Goal: Task Accomplishment & Management: Use online tool/utility

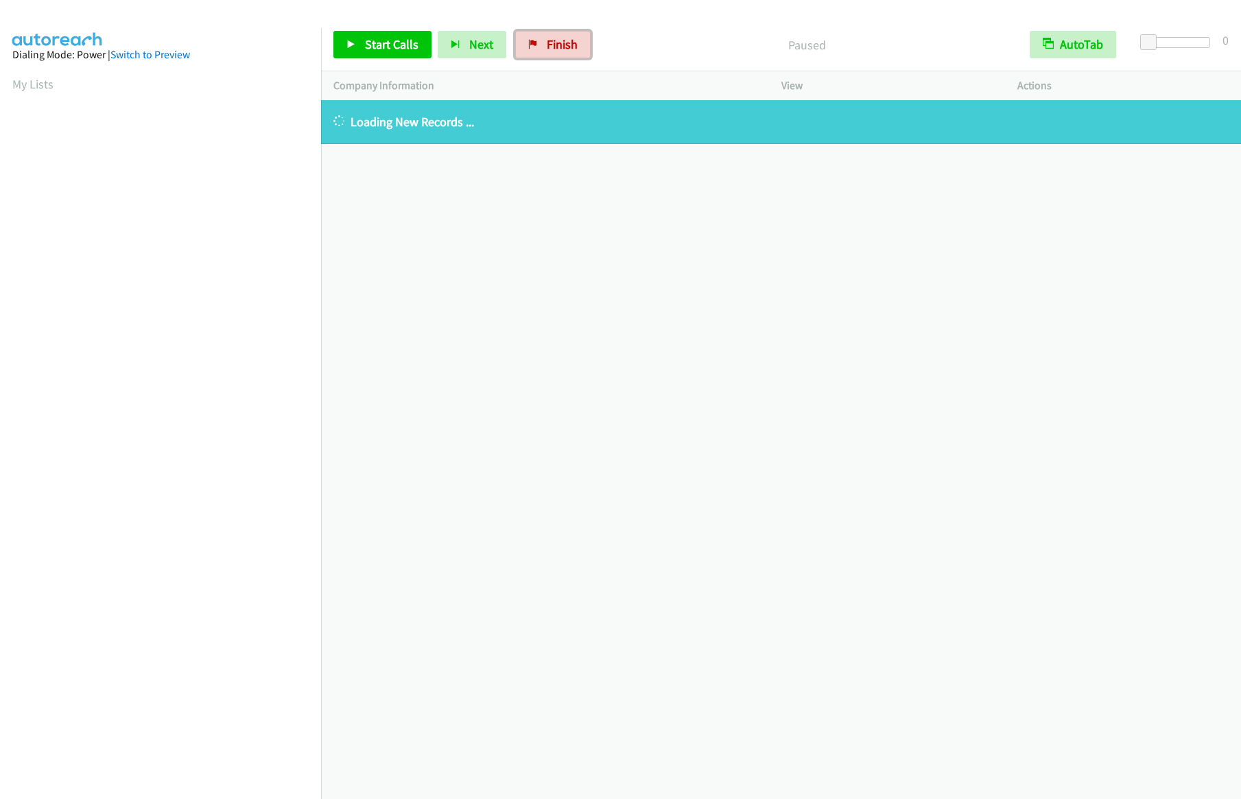
drag, startPoint x: 543, startPoint y: 48, endPoint x: 674, endPoint y: 41, distance: 131.2
click at [547, 48] on span "Finish" at bounding box center [562, 44] width 31 height 16
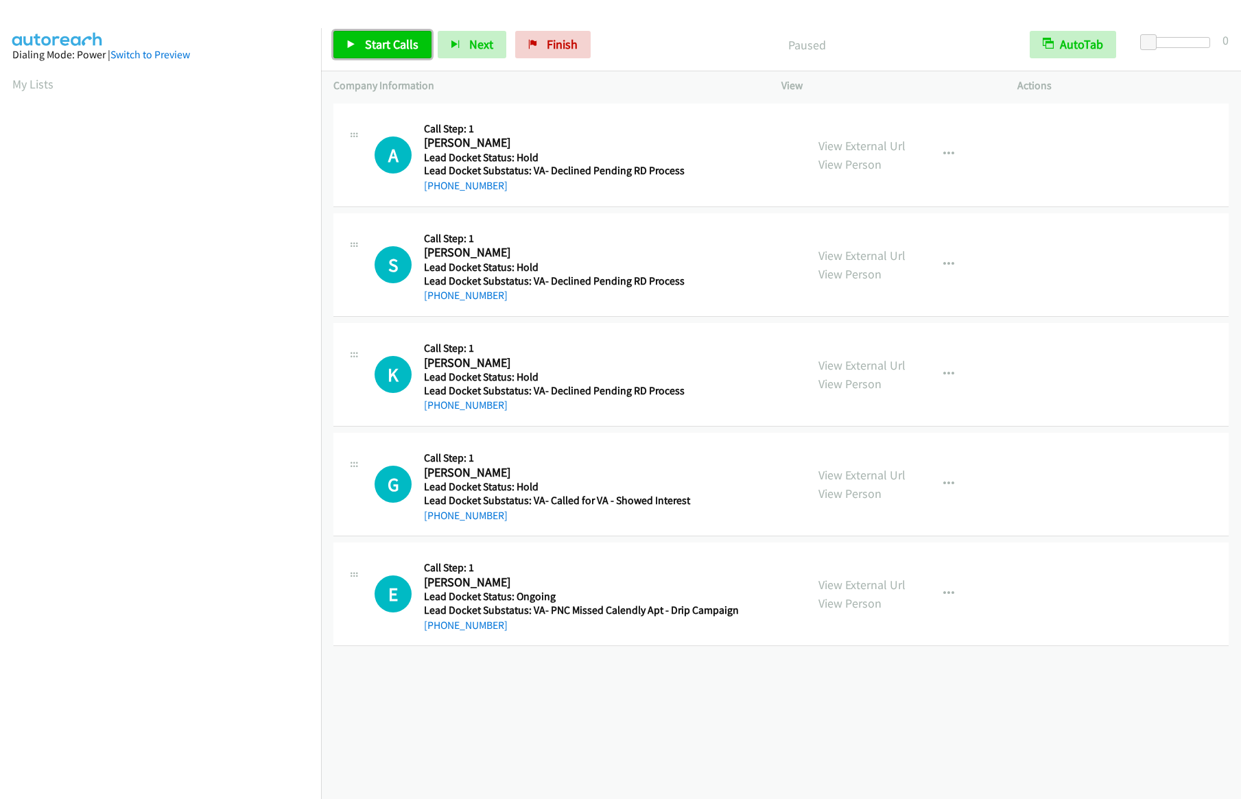
click at [385, 40] on span "Start Calls" at bounding box center [392, 44] width 54 height 16
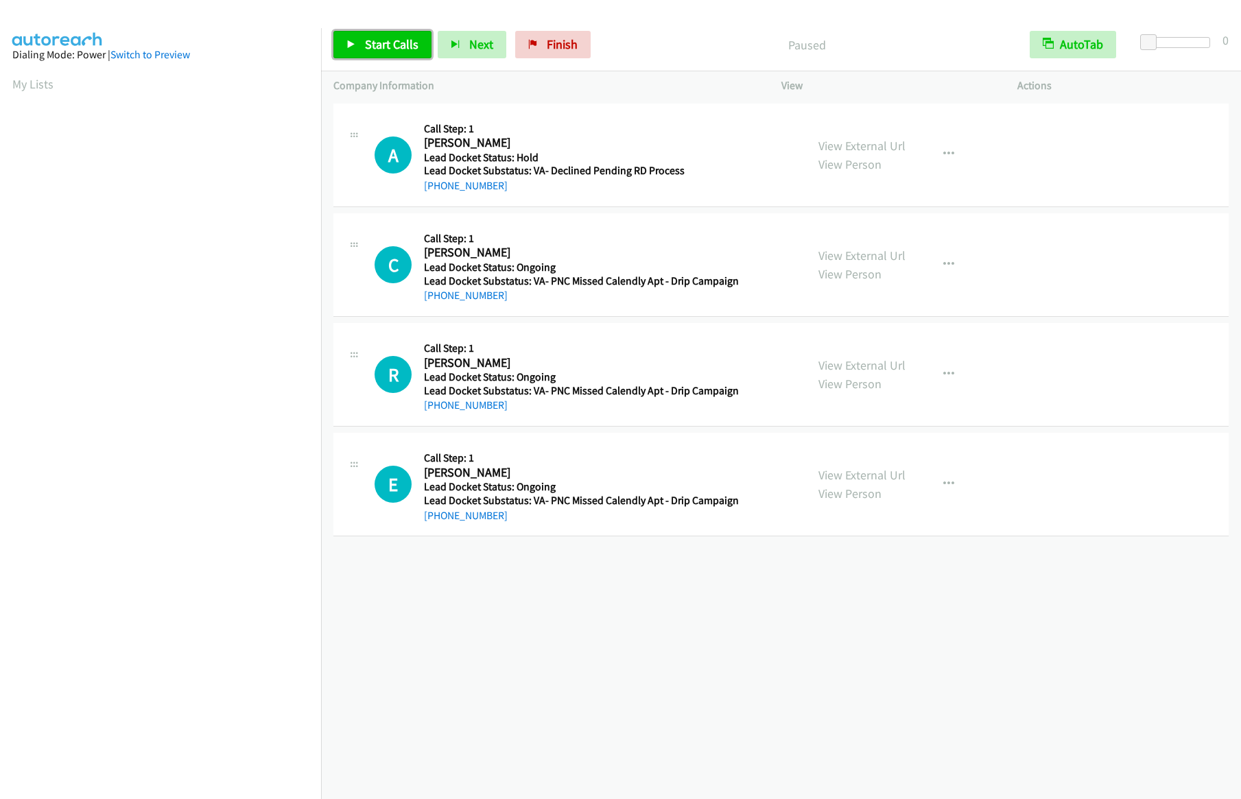
click at [363, 39] on link "Start Calls" at bounding box center [382, 44] width 98 height 27
click at [377, 40] on span "Pause" at bounding box center [380, 44] width 31 height 16
click at [370, 48] on span "Start Calls" at bounding box center [392, 44] width 54 height 16
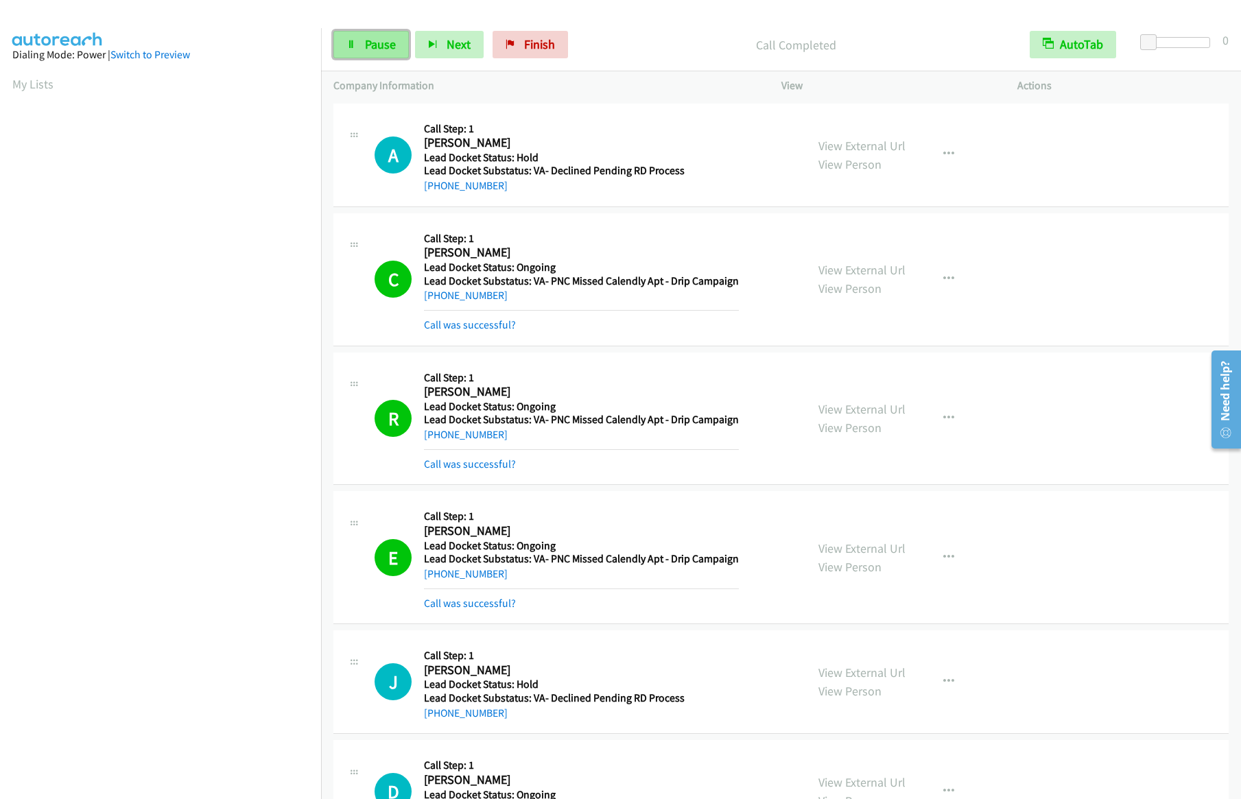
click at [375, 45] on span "Pause" at bounding box center [380, 44] width 31 height 16
click at [359, 50] on link "Start Calls" at bounding box center [382, 44] width 98 height 27
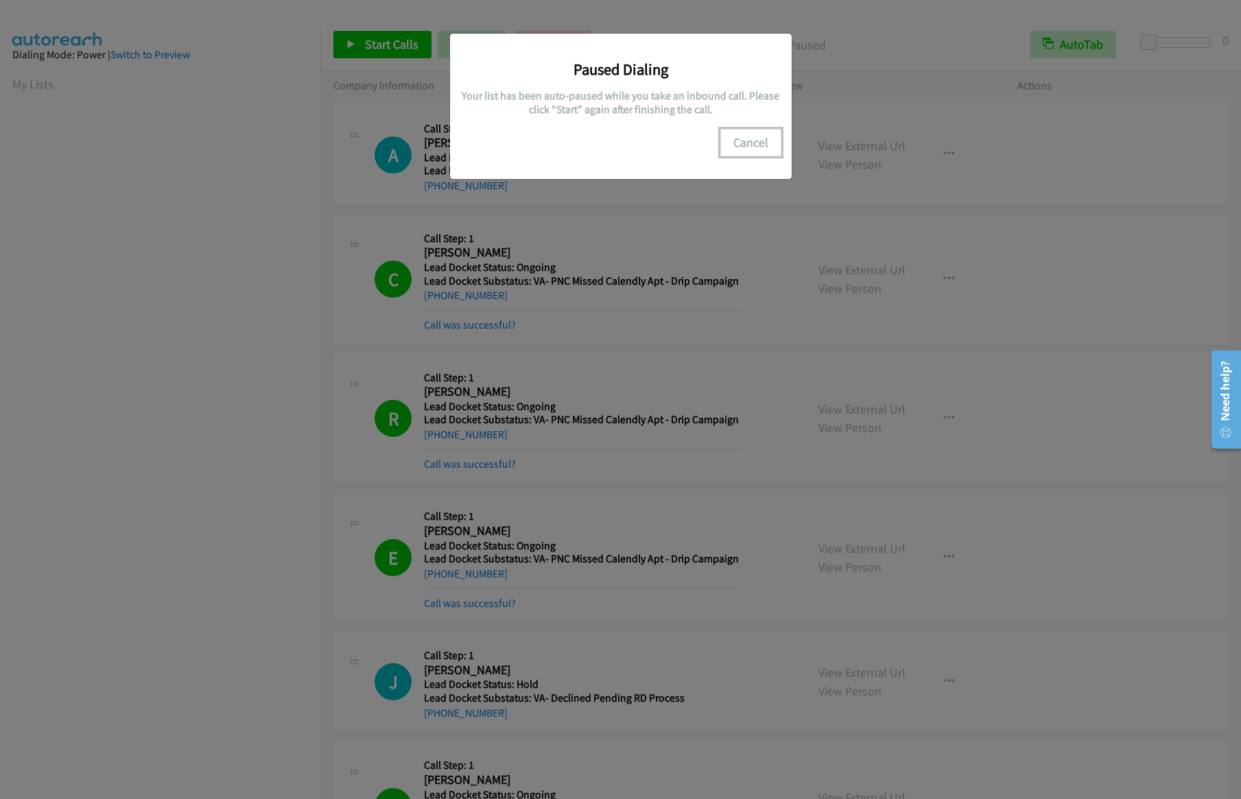
click at [763, 148] on button "Cancel" at bounding box center [750, 142] width 61 height 27
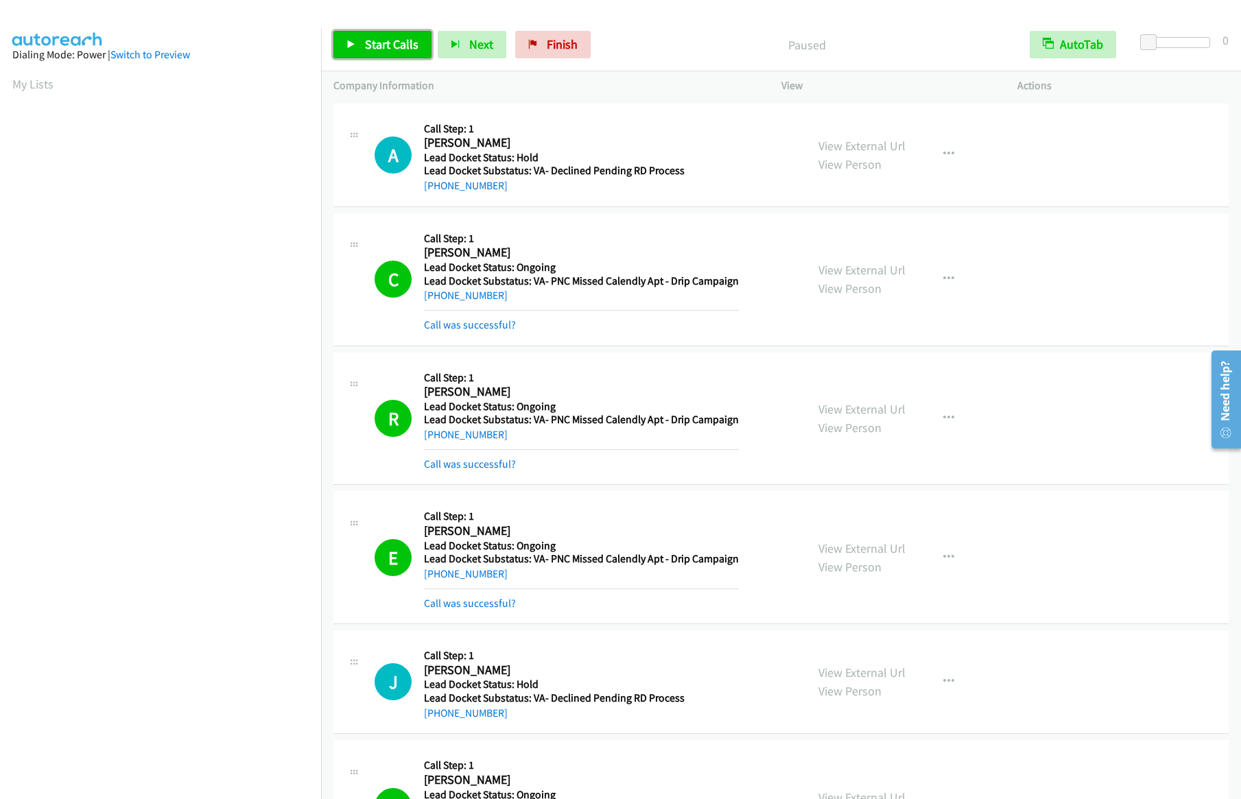
click at [385, 51] on span "Start Calls" at bounding box center [392, 44] width 54 height 16
